Goal: Information Seeking & Learning: Find contact information

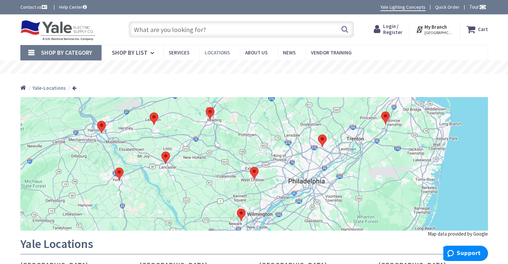
click at [218, 51] on span "Locations" at bounding box center [217, 52] width 25 height 6
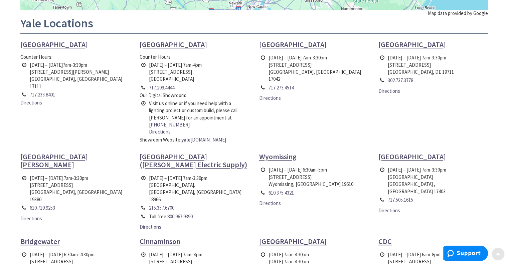
scroll to position [267, 0]
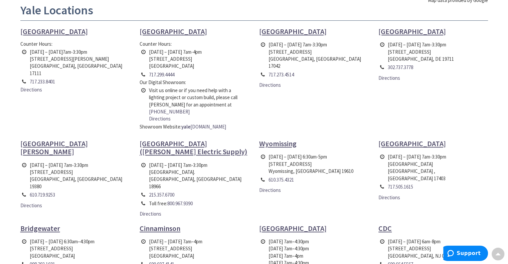
scroll to position [267, 0]
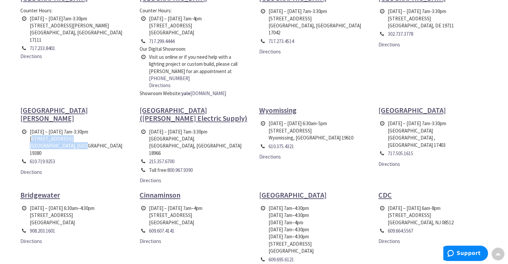
drag, startPoint x: 87, startPoint y: 130, endPoint x: 28, endPoint y: 123, distance: 59.2
click at [28, 128] on td "Monday – Friday 7am-3:30pm 200 Garfield Avenue West Chester, PA 19380" at bounding box center [76, 143] width 97 height 30
copy td "200 Garfield Avenue West Chester, PA 19380"
